Goal: Task Accomplishment & Management: Complete application form

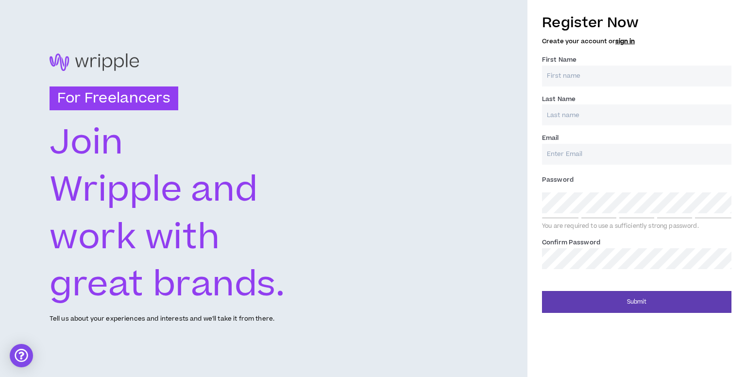
click at [579, 69] on input "First Name *" at bounding box center [636, 76] width 189 height 21
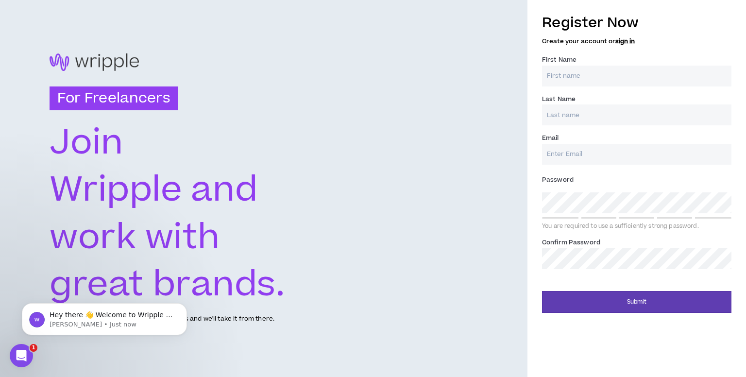
type input "Vikas"
type input "Maur"
type input "[EMAIL_ADDRESS][DOMAIN_NAME]"
type input "Maur"
type input "[EMAIL_ADDRESS][DOMAIN_NAME]"
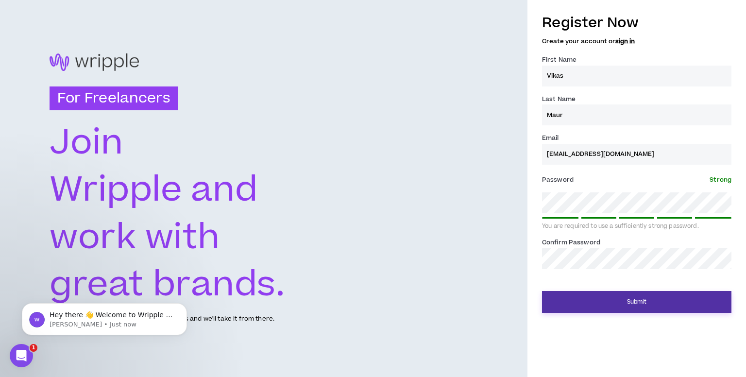
click at [568, 300] on button "Submit" at bounding box center [636, 302] width 189 height 22
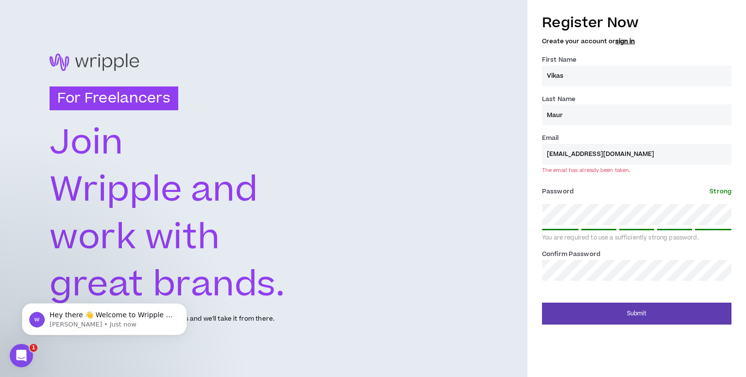
click at [619, 39] on link "sign in" at bounding box center [624, 41] width 19 height 9
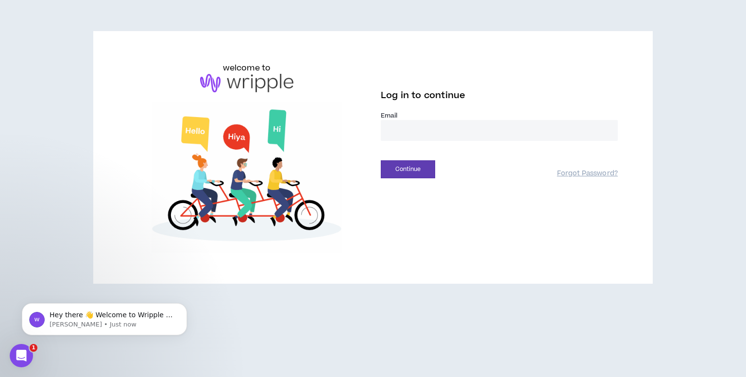
click at [466, 134] on input "email" at bounding box center [499, 130] width 237 height 21
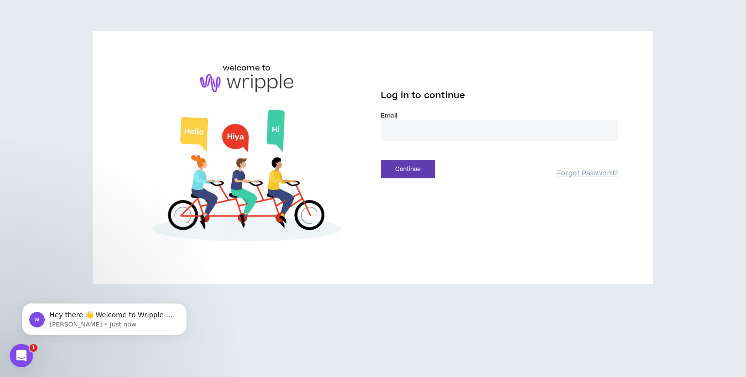
type input "**********"
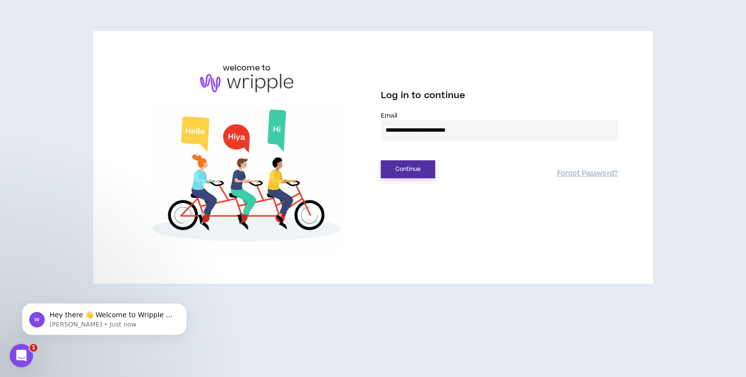
click at [404, 164] on button "Continue" at bounding box center [408, 169] width 54 height 18
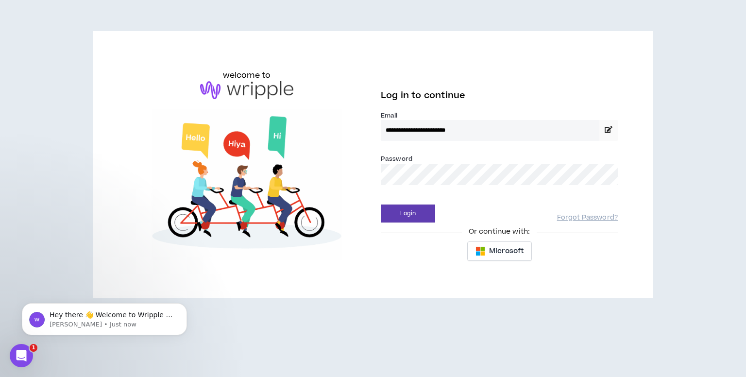
click at [405, 204] on div "Login Forgot Password?" at bounding box center [499, 210] width 237 height 25
click at [405, 210] on button "Login" at bounding box center [408, 213] width 54 height 18
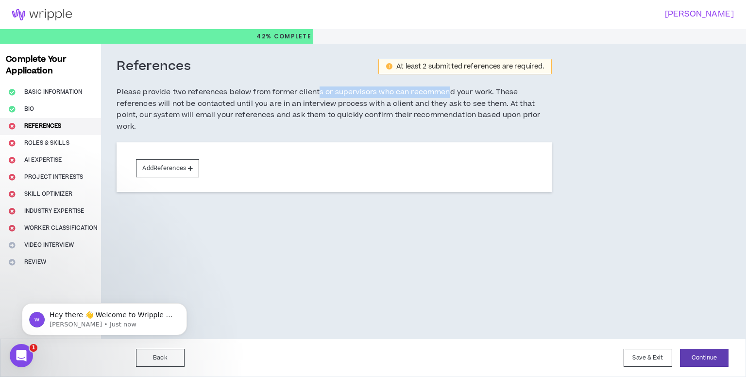
drag, startPoint x: 319, startPoint y: 93, endPoint x: 450, endPoint y: 84, distance: 131.9
click at [450, 84] on div "References At least 2 submitted references are required. Please provide two ref…" at bounding box center [334, 100] width 435 height 84
